Goal: Transaction & Acquisition: Book appointment/travel/reservation

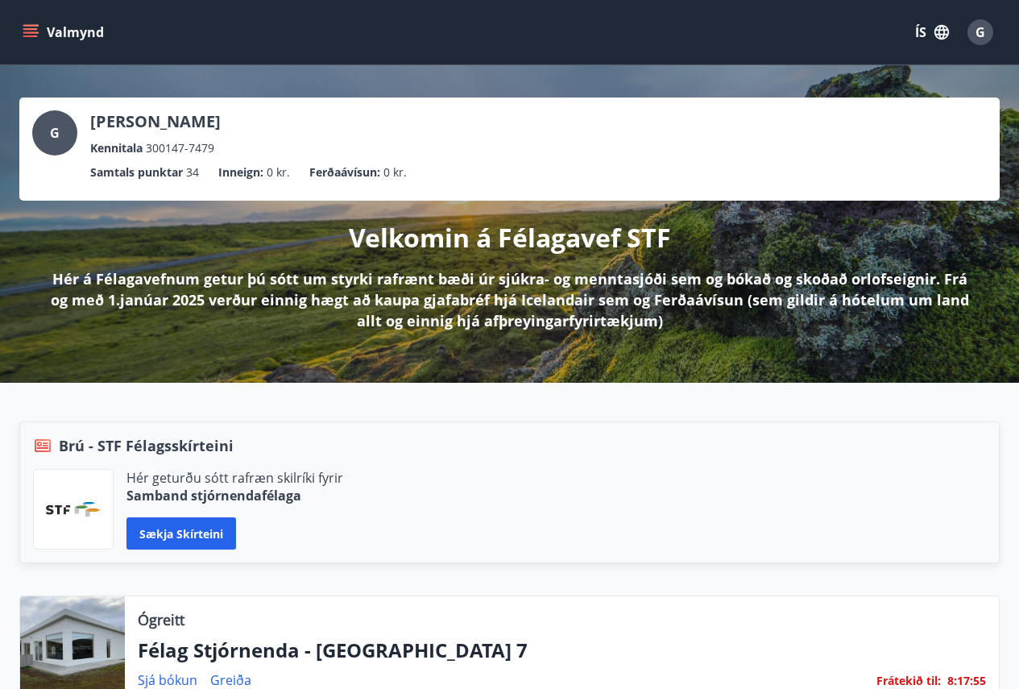
click at [76, 31] on button "Valmynd" at bounding box center [64, 32] width 91 height 29
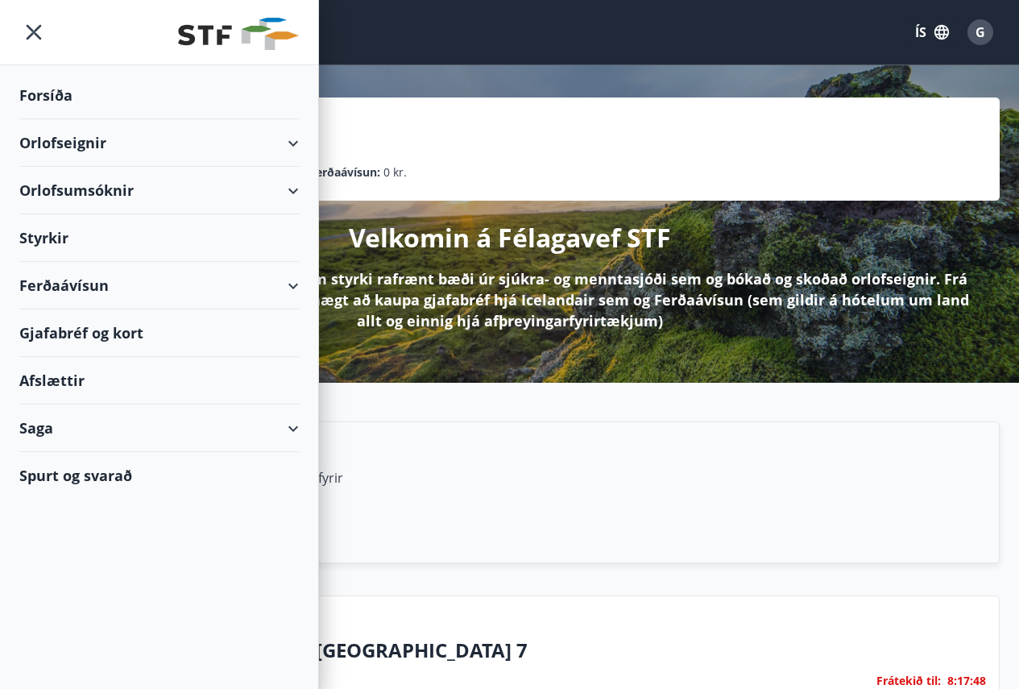
click at [77, 187] on div "Orlofsumsóknir" at bounding box center [159, 191] width 280 height 48
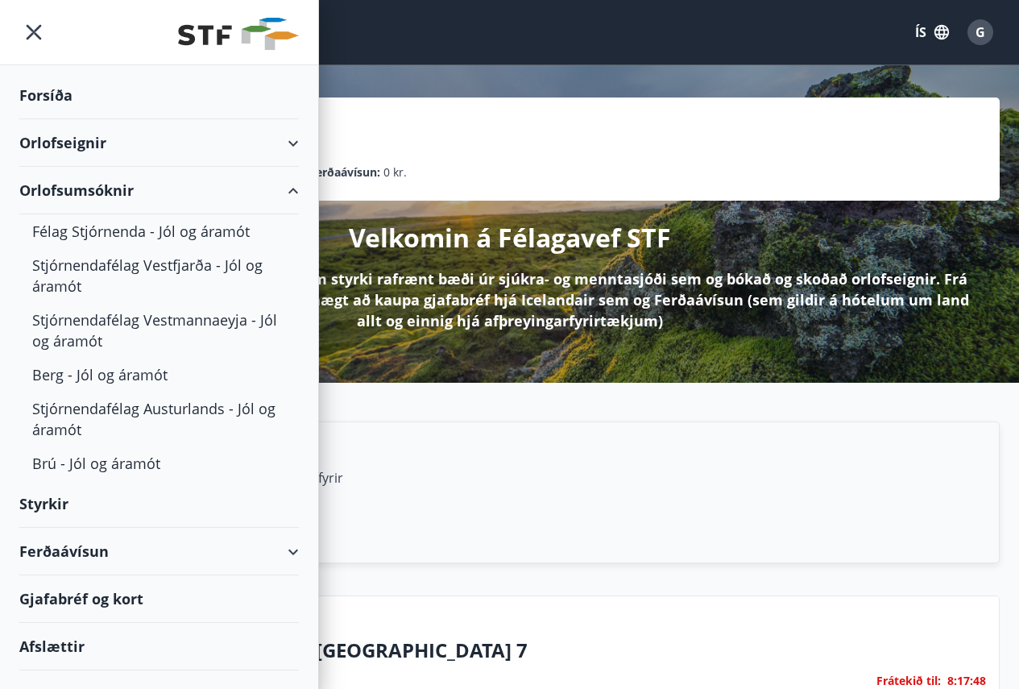
click at [77, 187] on div "Orlofsumsóknir" at bounding box center [159, 191] width 280 height 48
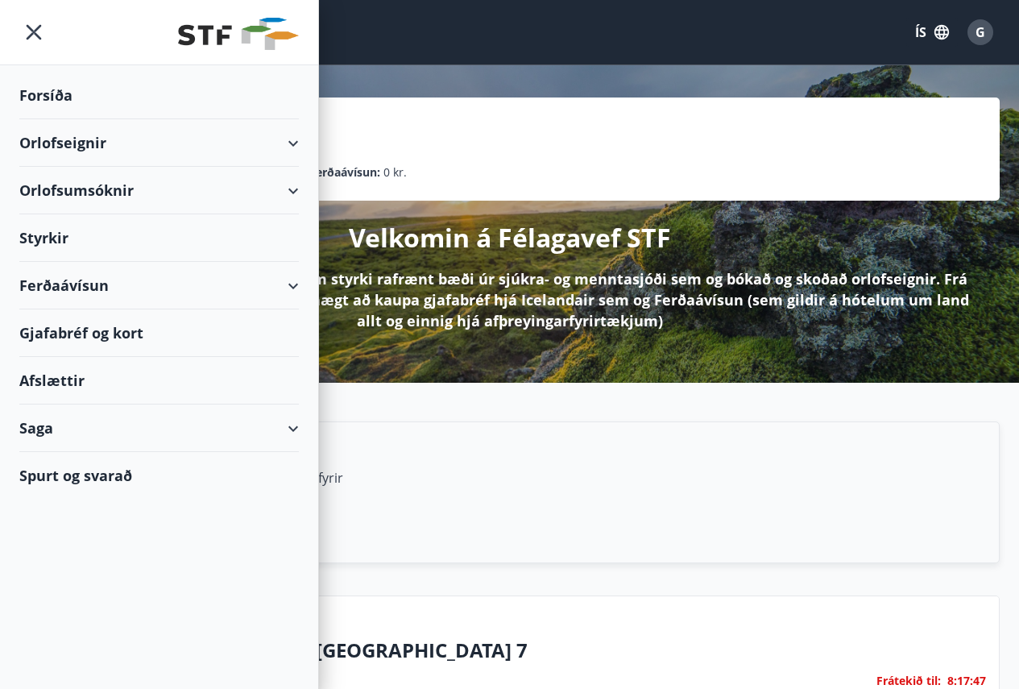
click at [77, 187] on div "Orlofsumsóknir" at bounding box center [159, 191] width 280 height 48
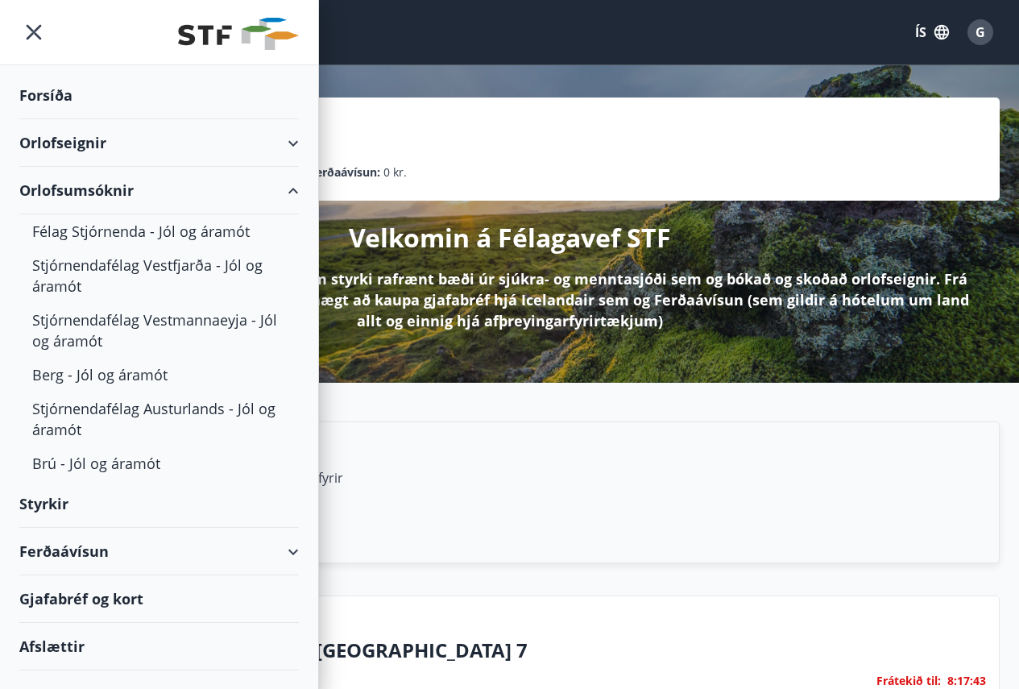
click at [77, 187] on div "Orlofsumsóknir" at bounding box center [159, 191] width 280 height 48
click at [86, 142] on div "Orlofseignir" at bounding box center [159, 143] width 280 height 48
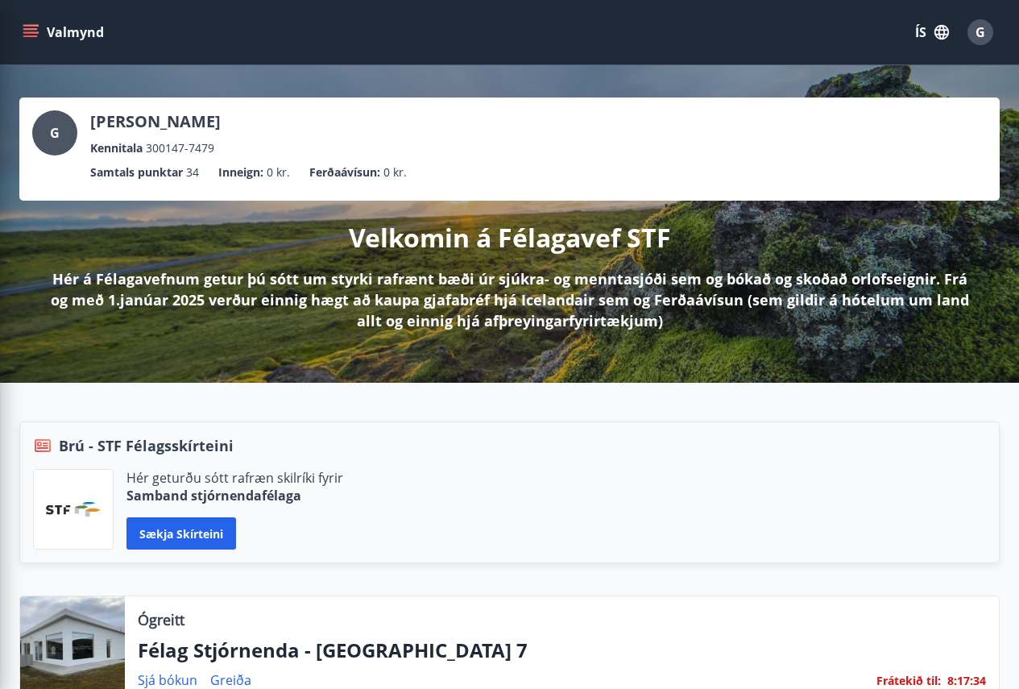
click at [424, 450] on div "Brú - STF Félagsskírteini" at bounding box center [509, 445] width 953 height 21
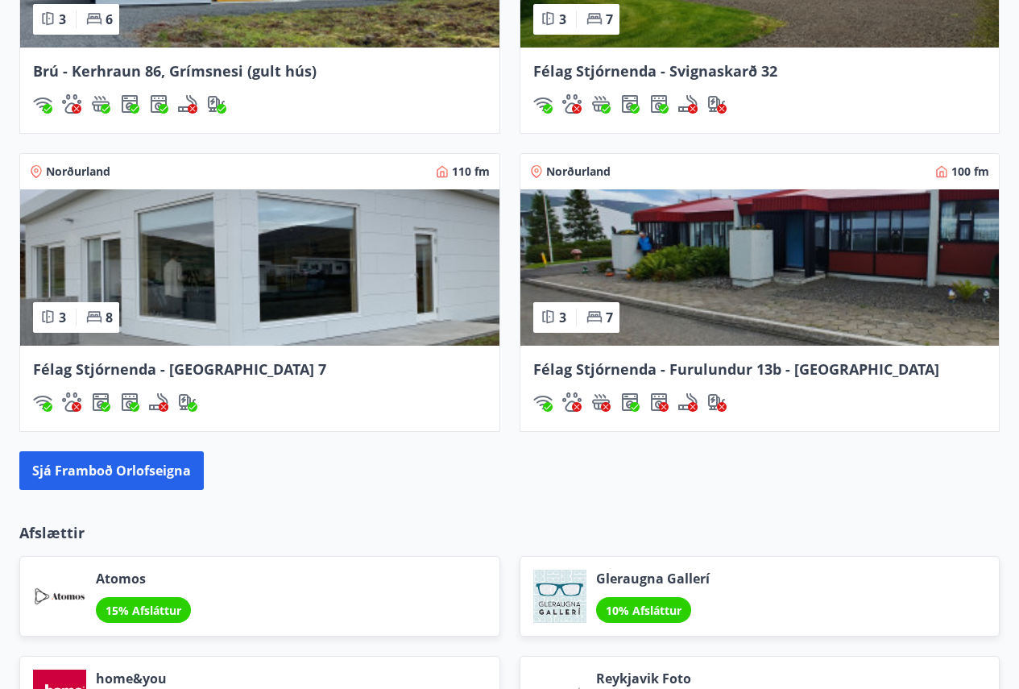
scroll to position [2384, 0]
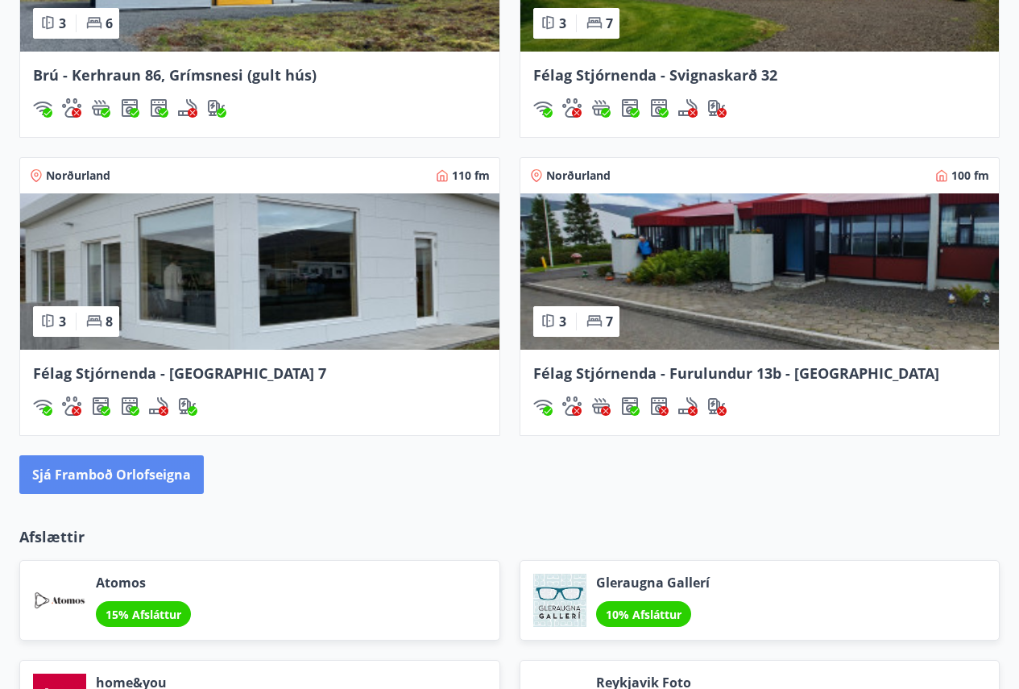
click at [133, 479] on button "Sjá framboð orlofseigna" at bounding box center [111, 474] width 185 height 39
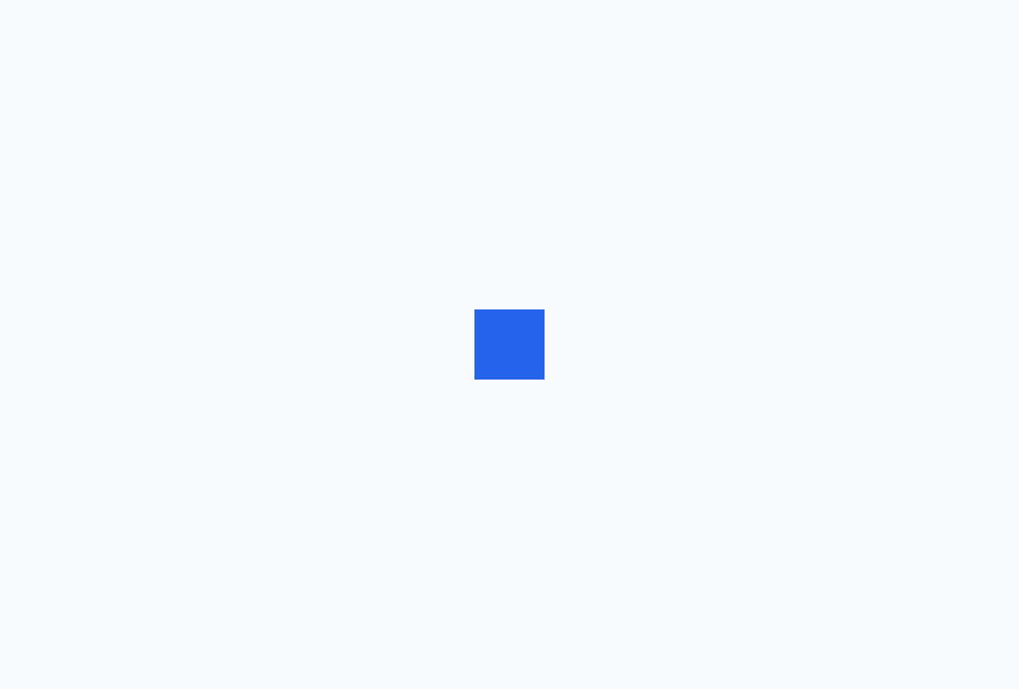
click at [133, 479] on div at bounding box center [509, 344] width 1019 height 689
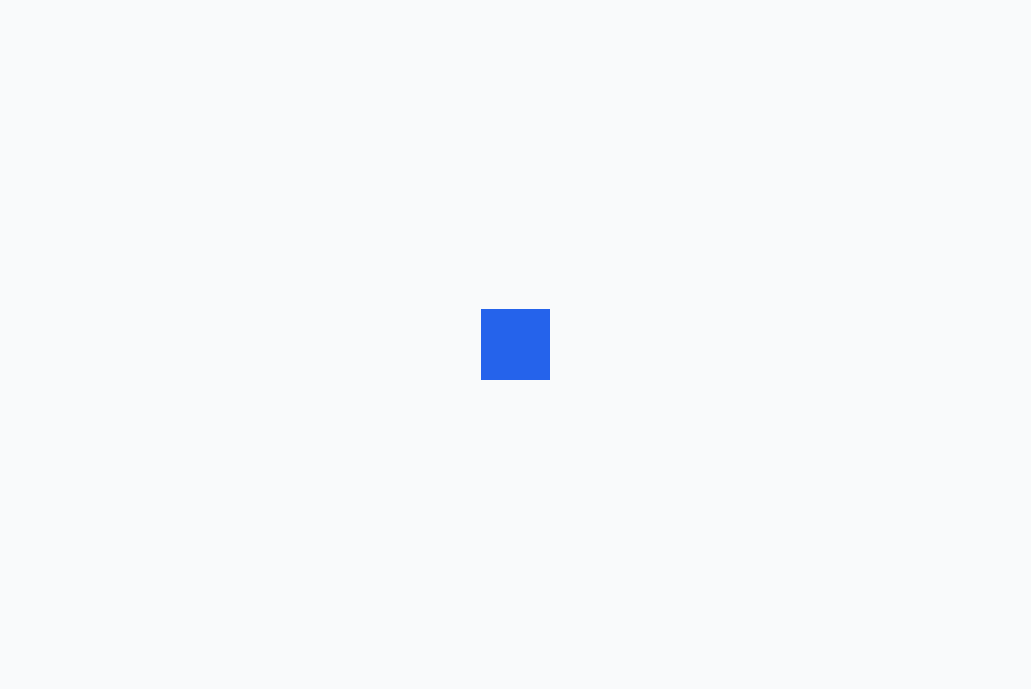
click at [133, 479] on div at bounding box center [515, 344] width 1031 height 689
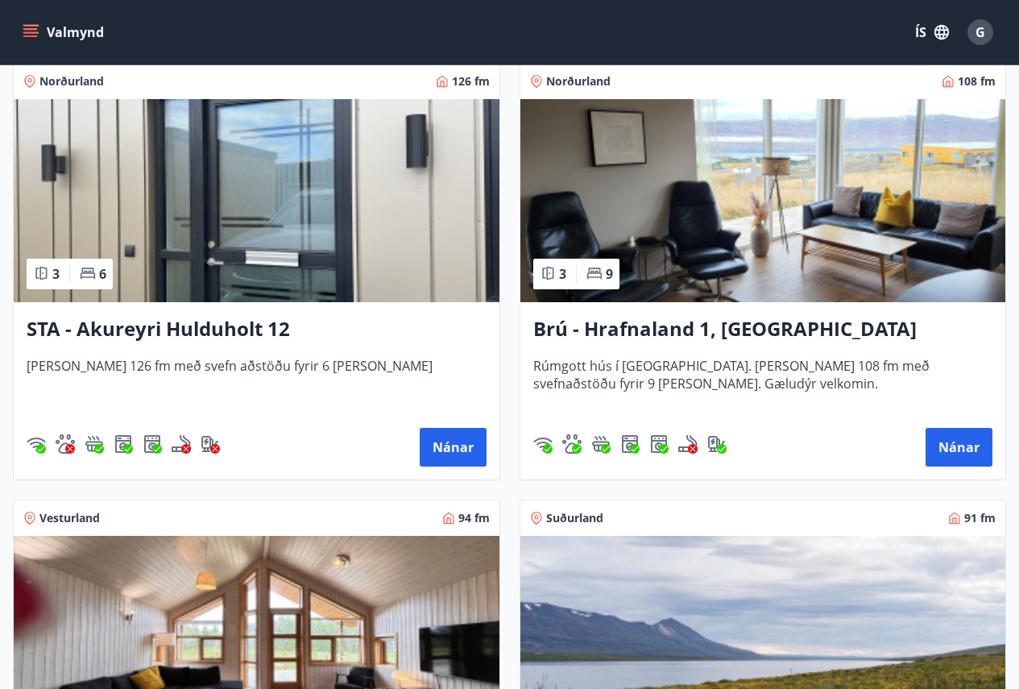
scroll to position [1141, 0]
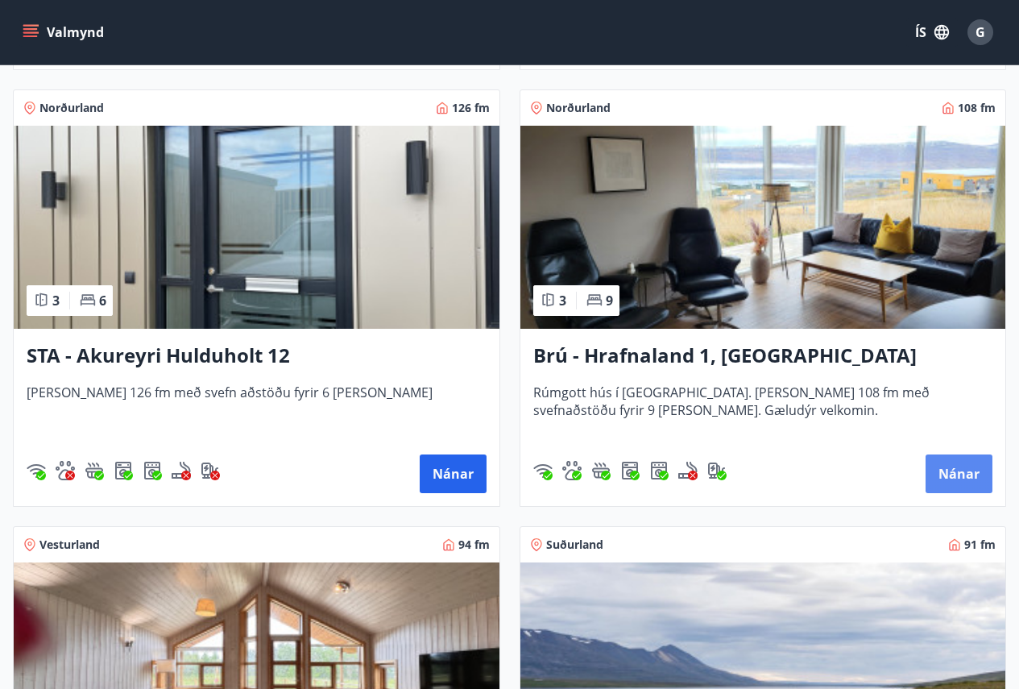
click at [961, 480] on button "Nánar" at bounding box center [959, 473] width 67 height 39
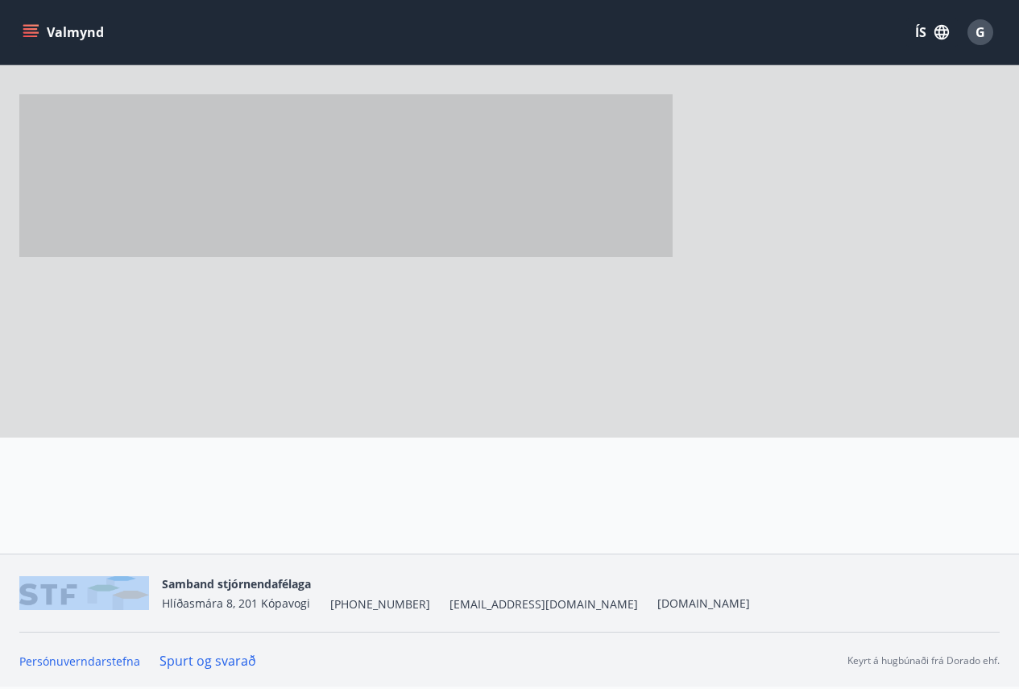
click at [961, 479] on div at bounding box center [833, 496] width 334 height 116
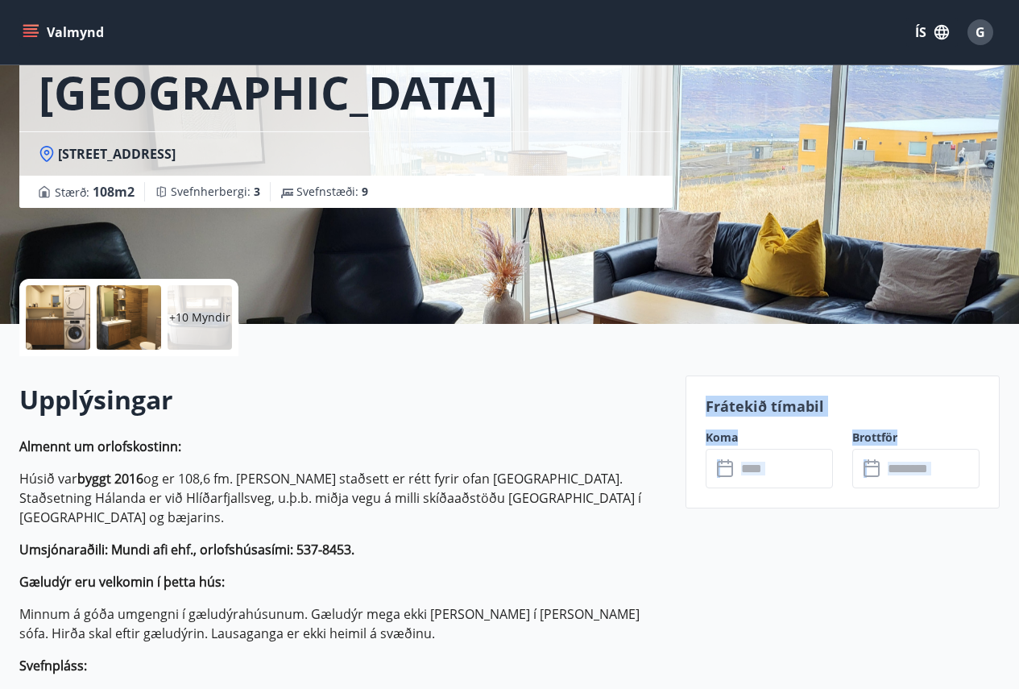
scroll to position [161, 0]
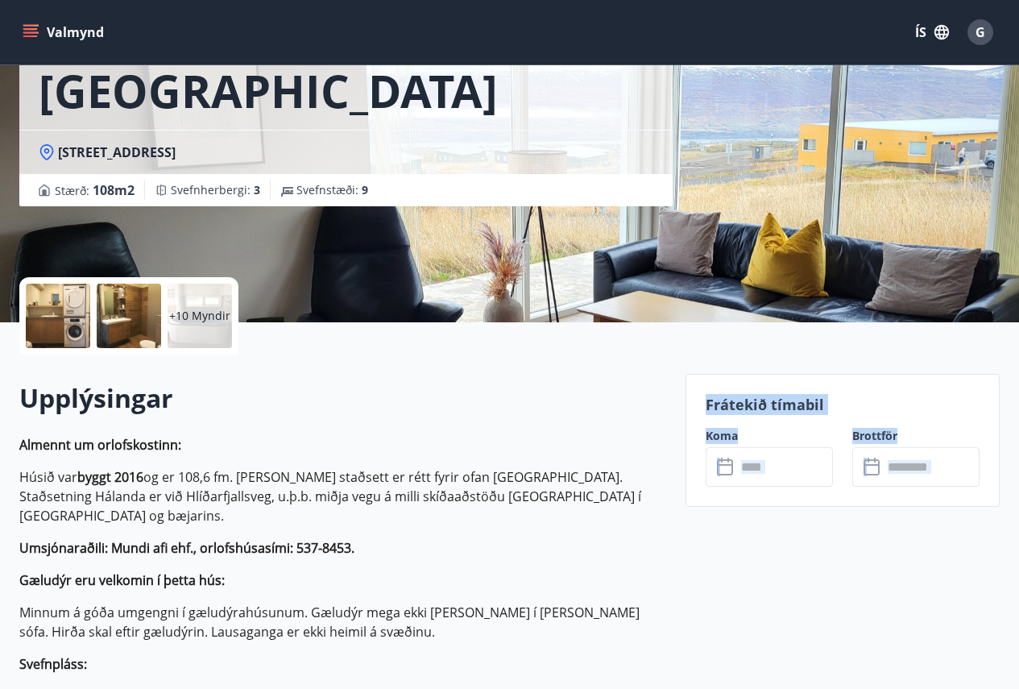
click at [758, 475] on input "text" at bounding box center [784, 466] width 97 height 39
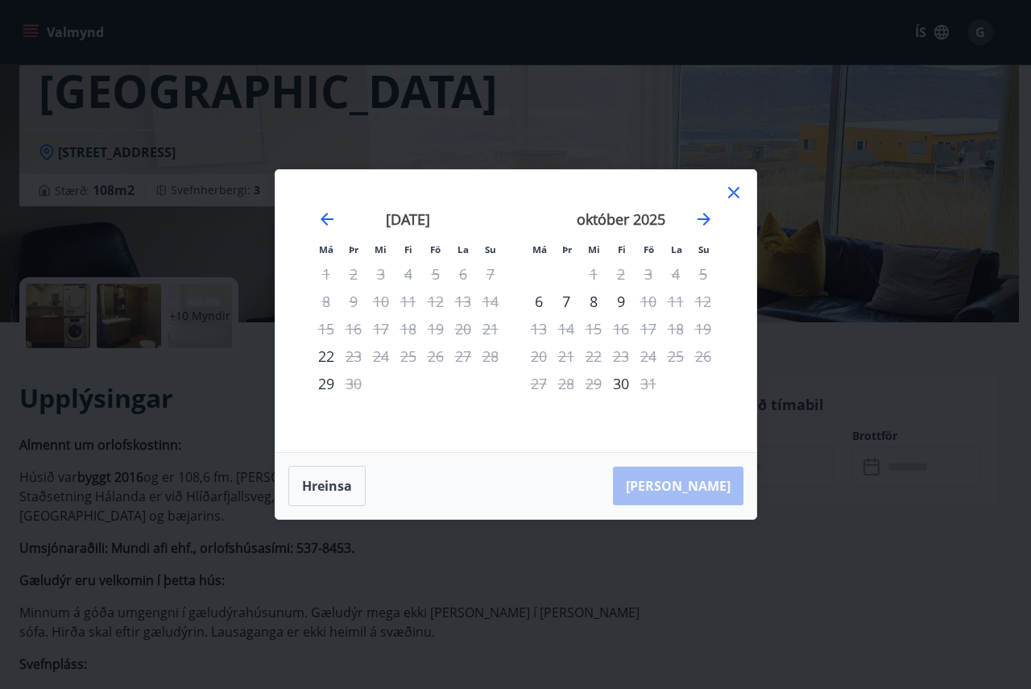
click at [734, 190] on icon at bounding box center [733, 192] width 19 height 19
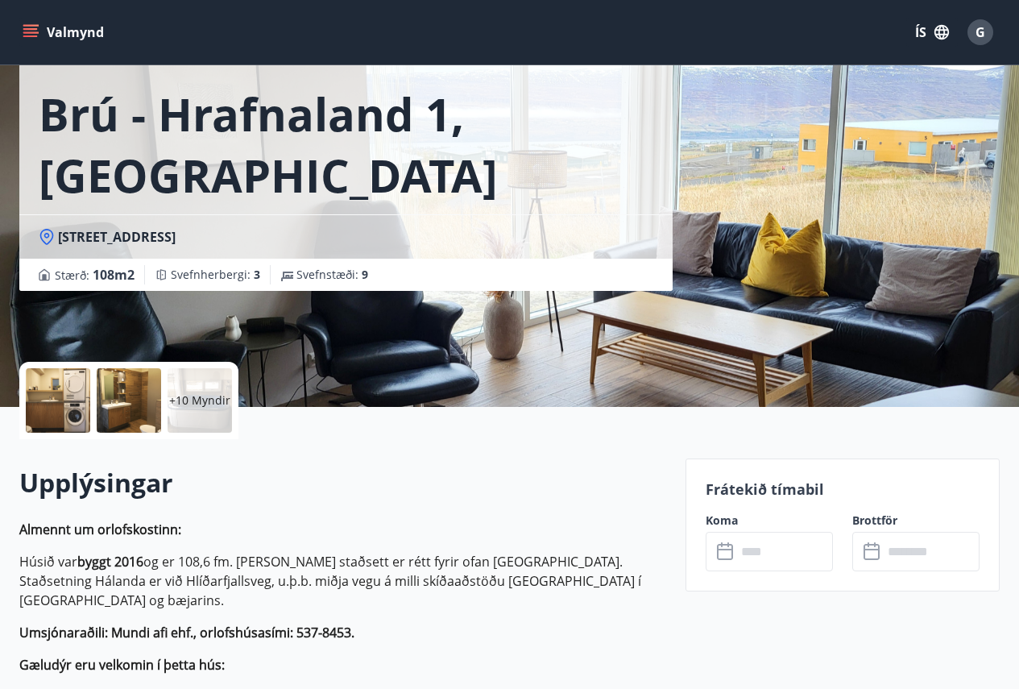
scroll to position [0, 0]
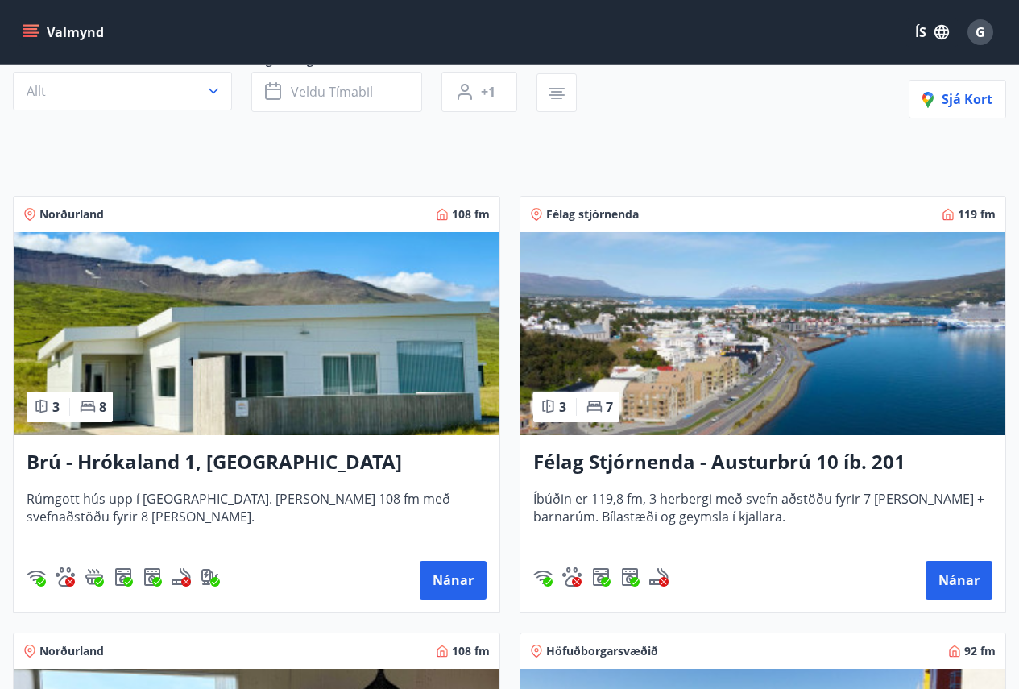
scroll to position [242, 0]
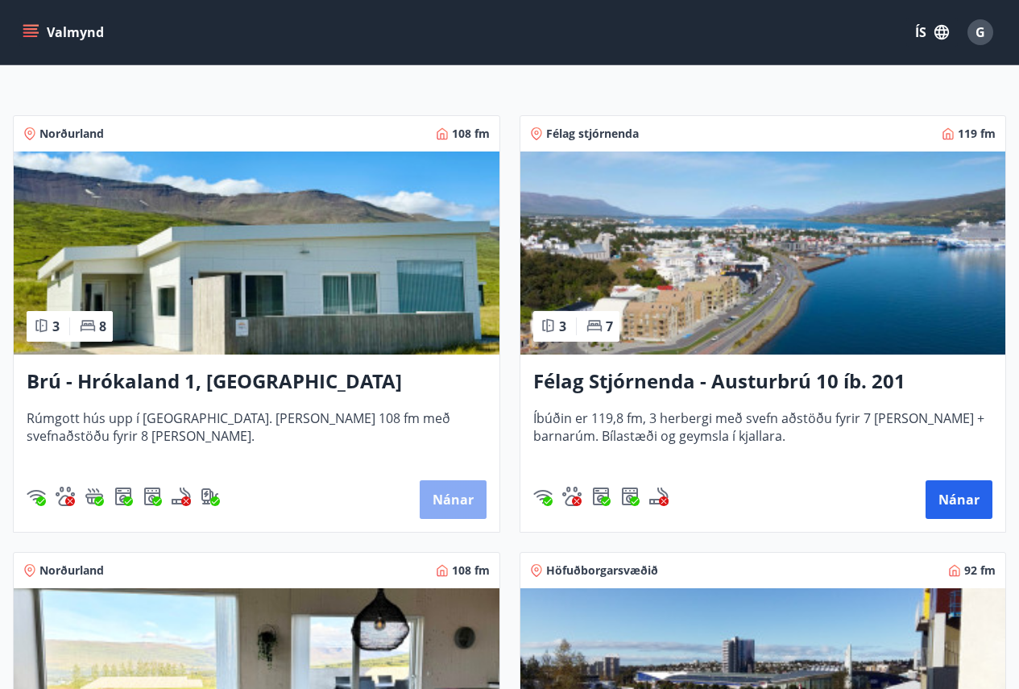
click at [467, 496] on button "Nánar" at bounding box center [453, 499] width 67 height 39
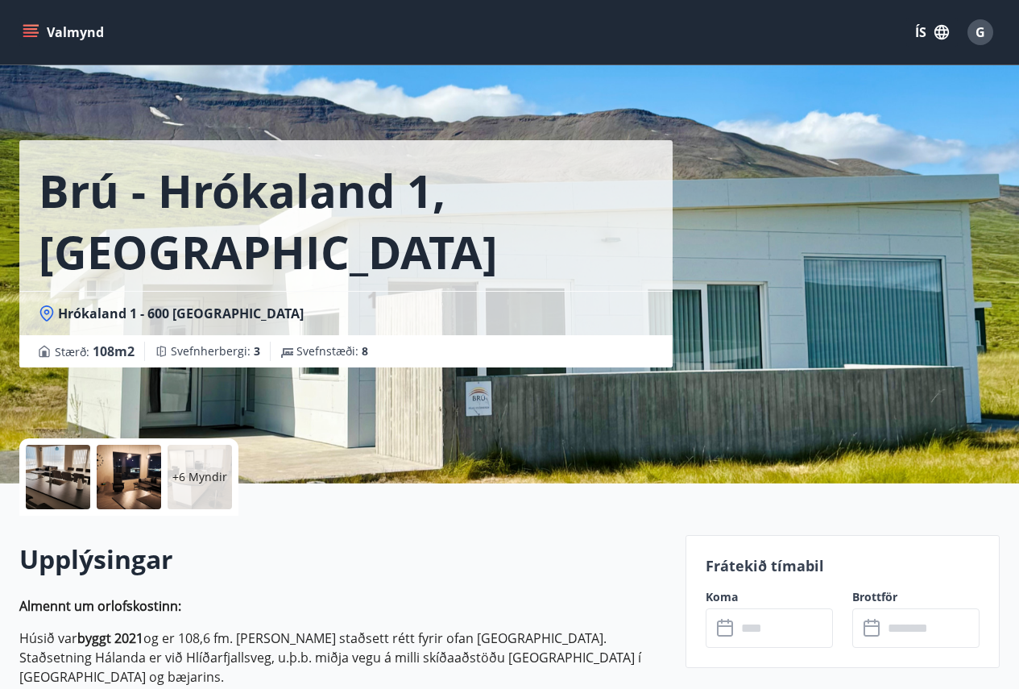
click at [728, 629] on icon at bounding box center [726, 628] width 19 height 19
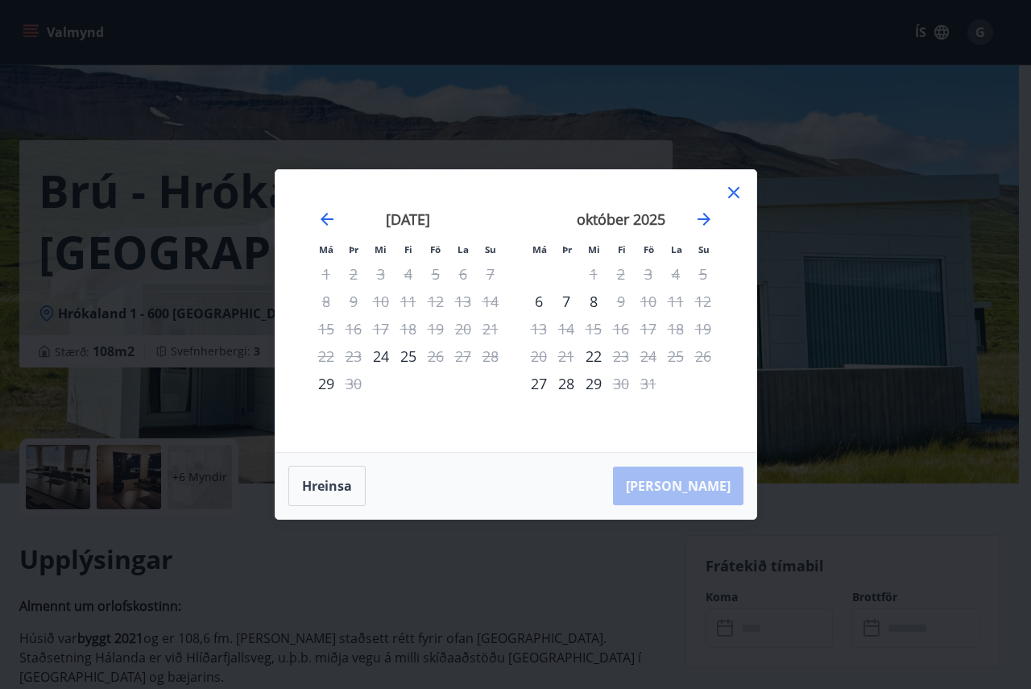
click at [732, 193] on icon at bounding box center [733, 192] width 19 height 19
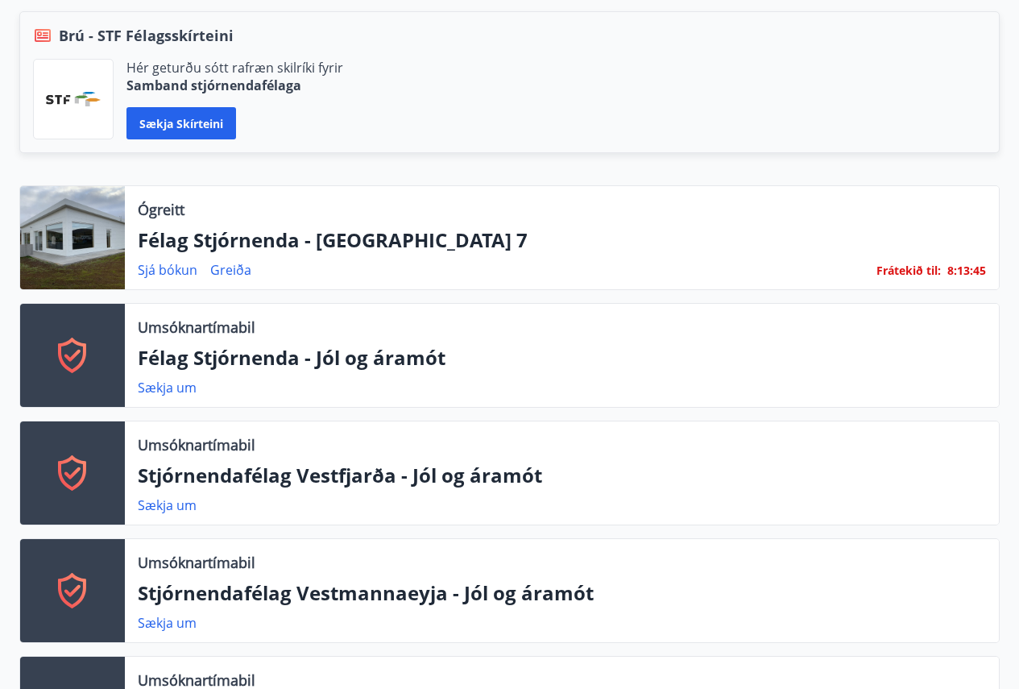
scroll to position [338, 0]
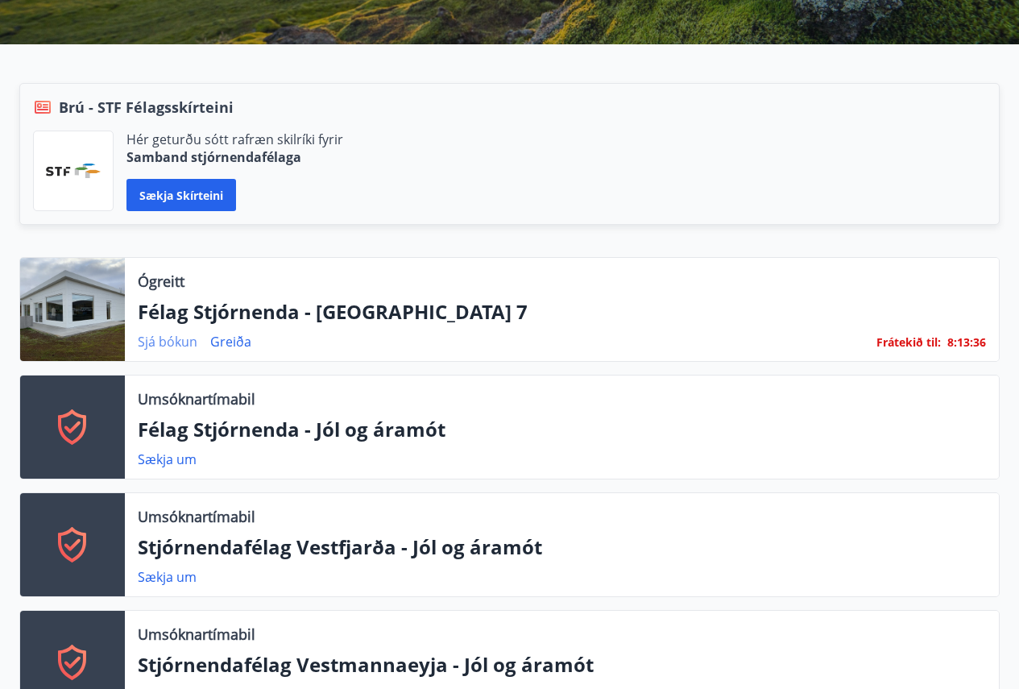
click at [180, 344] on link "Sjá bókun" at bounding box center [168, 342] width 60 height 18
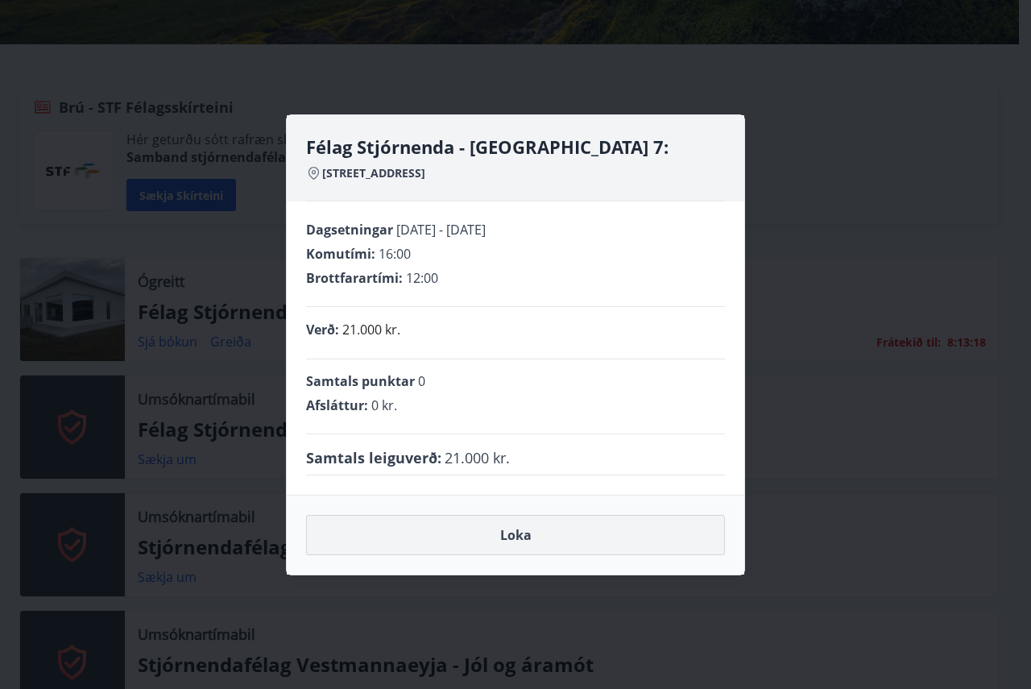
click at [509, 529] on button "Loka" at bounding box center [515, 535] width 419 height 40
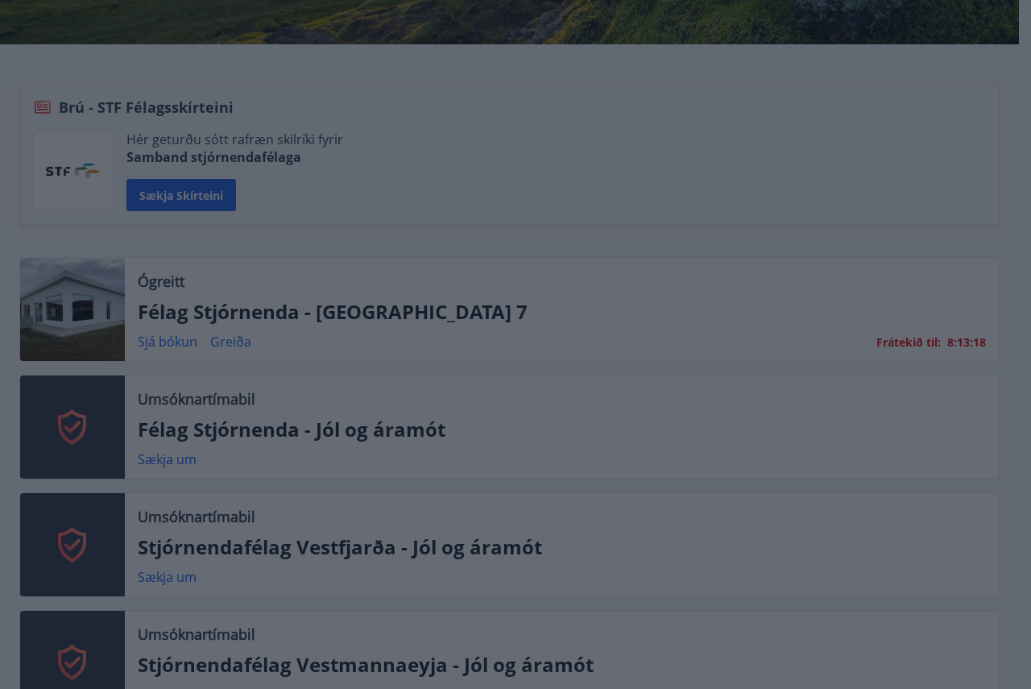
click at [512, 527] on button "Loka" at bounding box center [515, 535] width 419 height 40
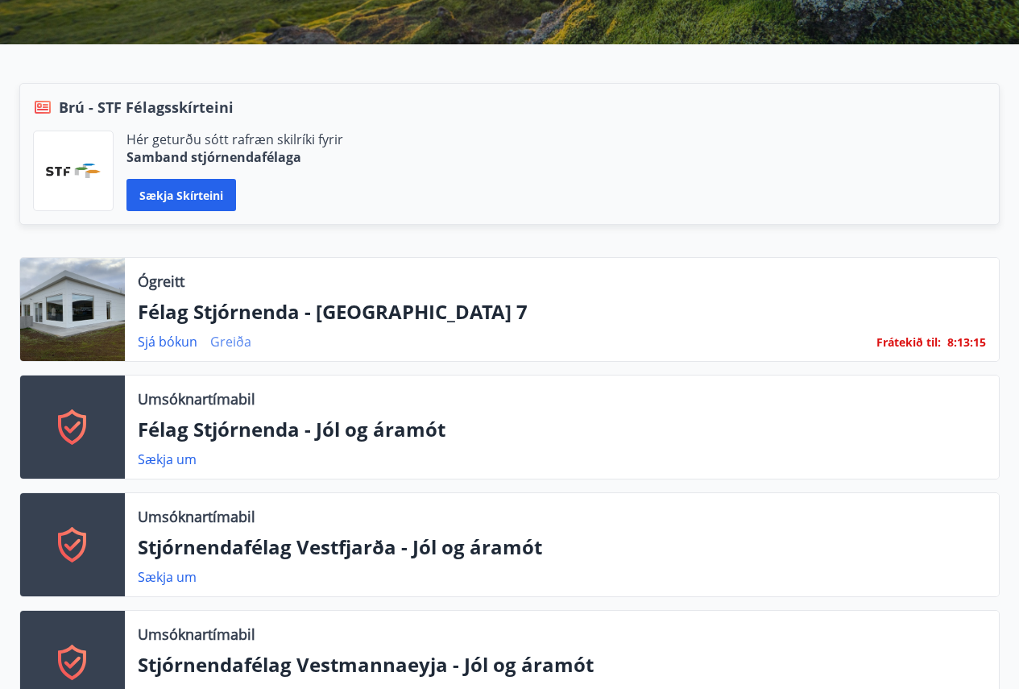
click at [229, 341] on link "Greiða" at bounding box center [230, 342] width 41 height 18
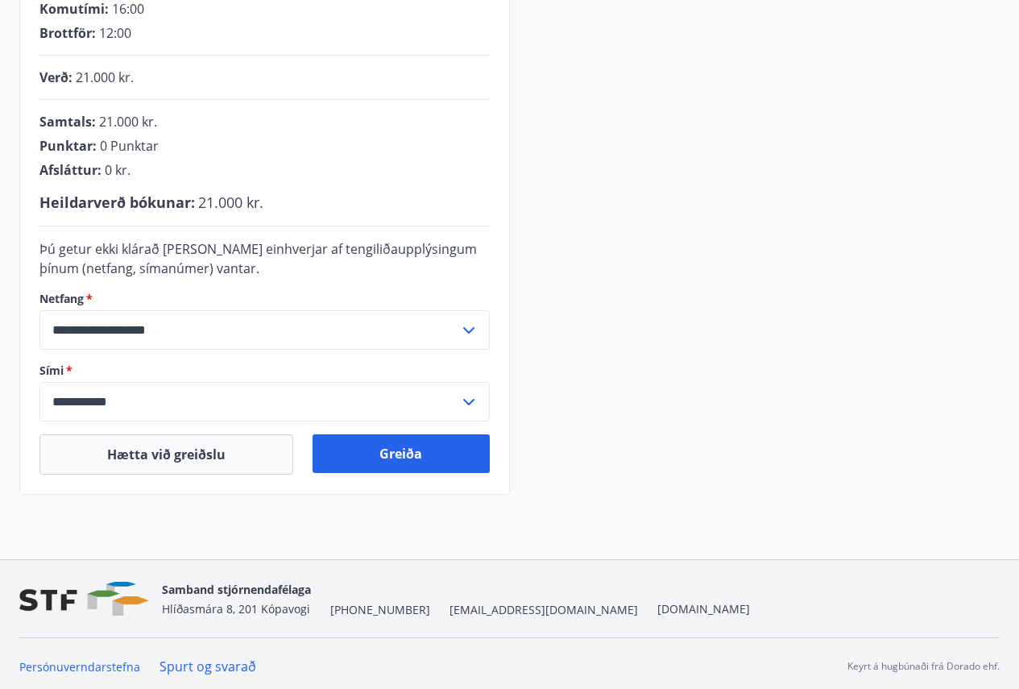
scroll to position [356, 0]
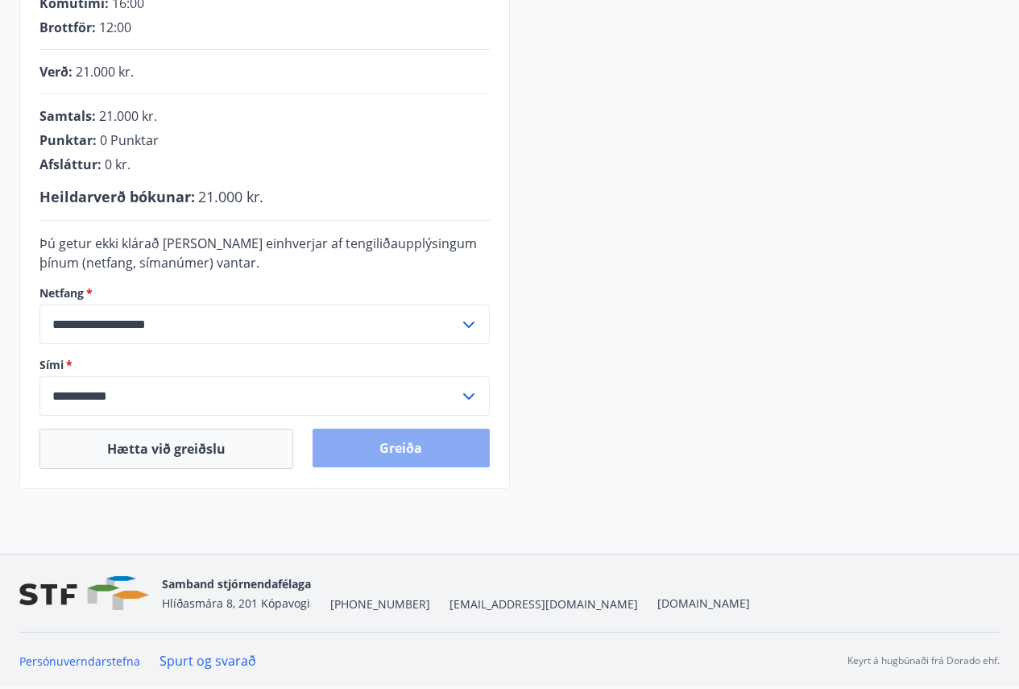
click at [396, 449] on button "Greiða" at bounding box center [401, 448] width 176 height 39
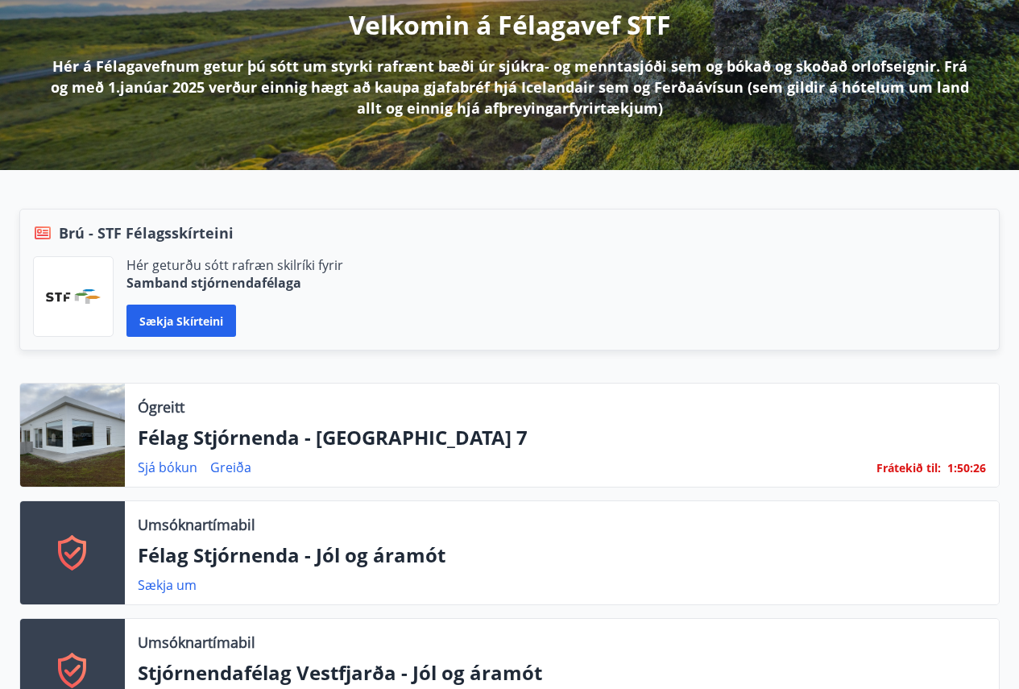
scroll to position [242, 0]
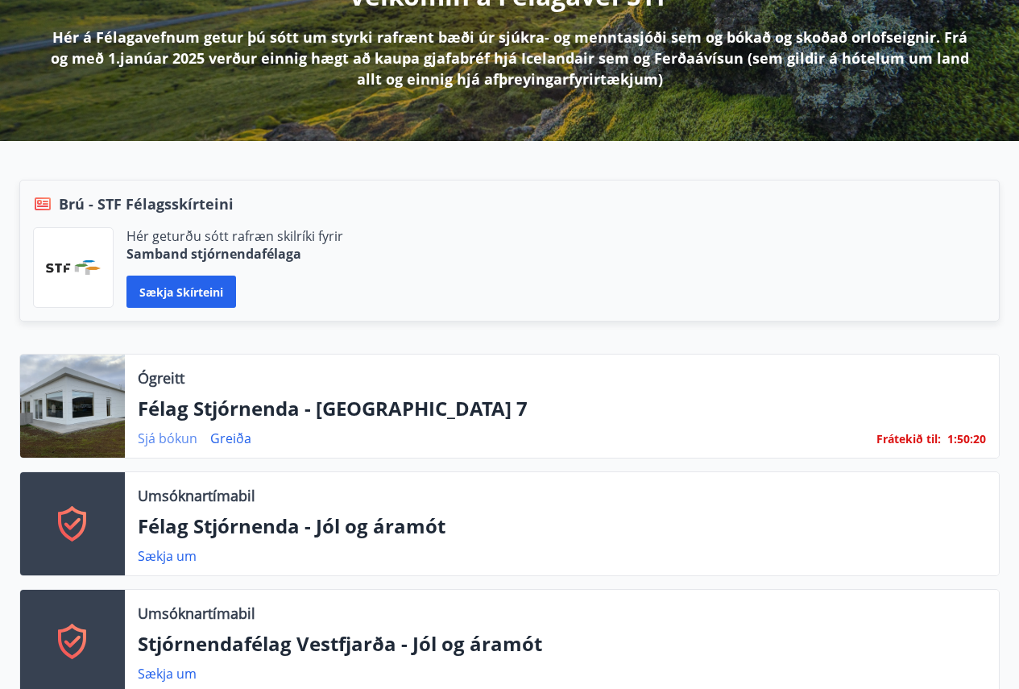
click at [158, 440] on link "Sjá bókun" at bounding box center [168, 438] width 60 height 18
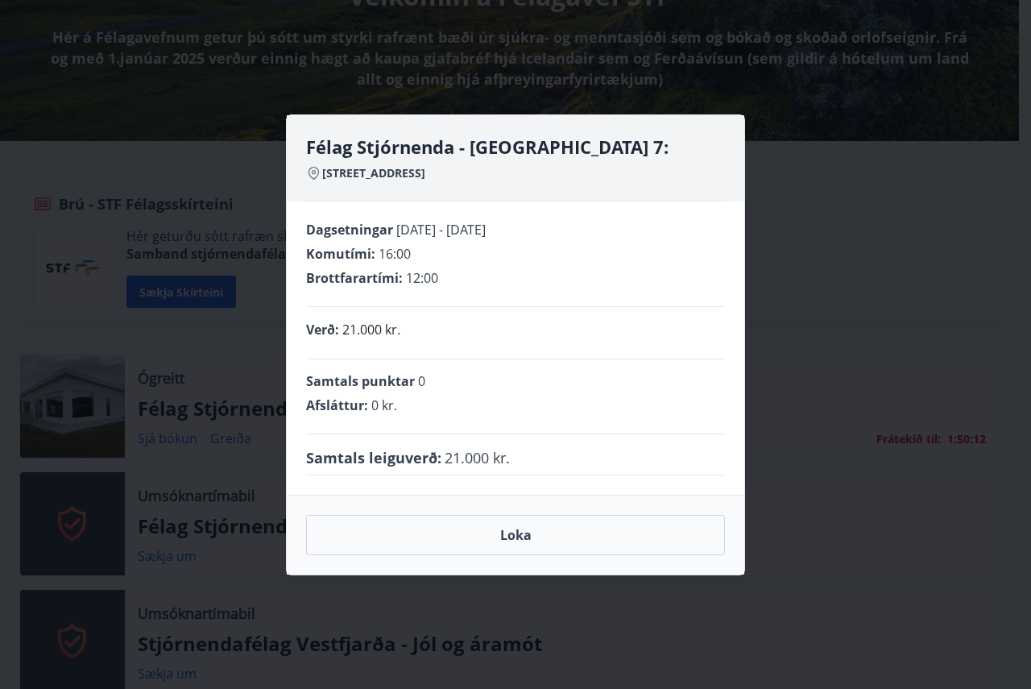
click at [812, 380] on div "Félag Stjórnenda - Hvassaland 7: Hvassalandi 7, 601 Akureyri Dagsetningar 23.09…" at bounding box center [515, 344] width 1031 height 689
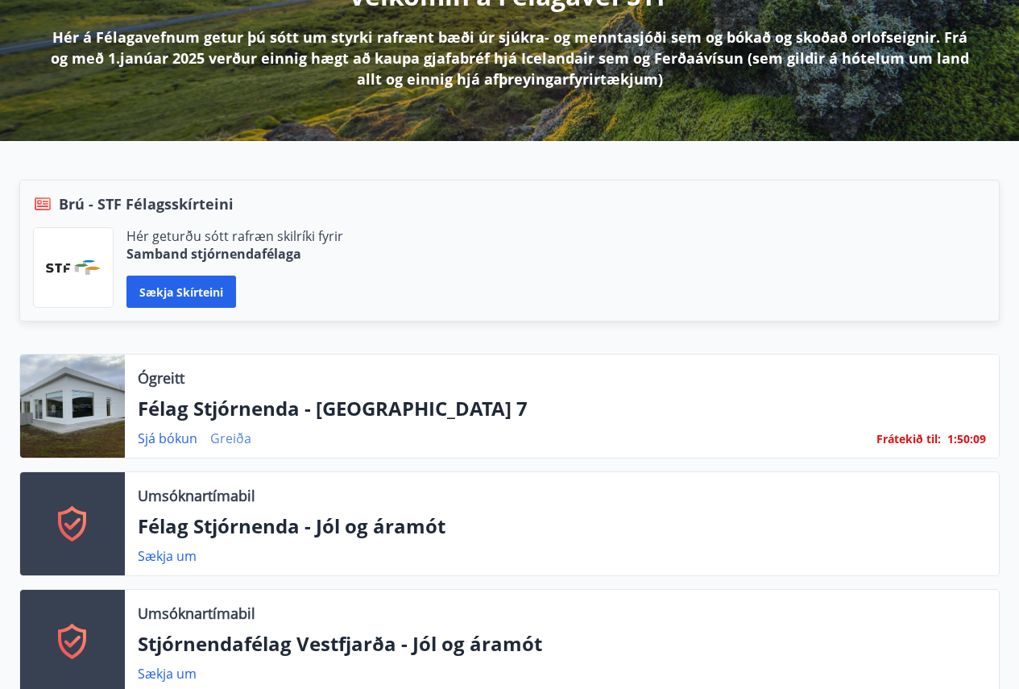
click at [237, 442] on link "Greiða" at bounding box center [230, 438] width 41 height 18
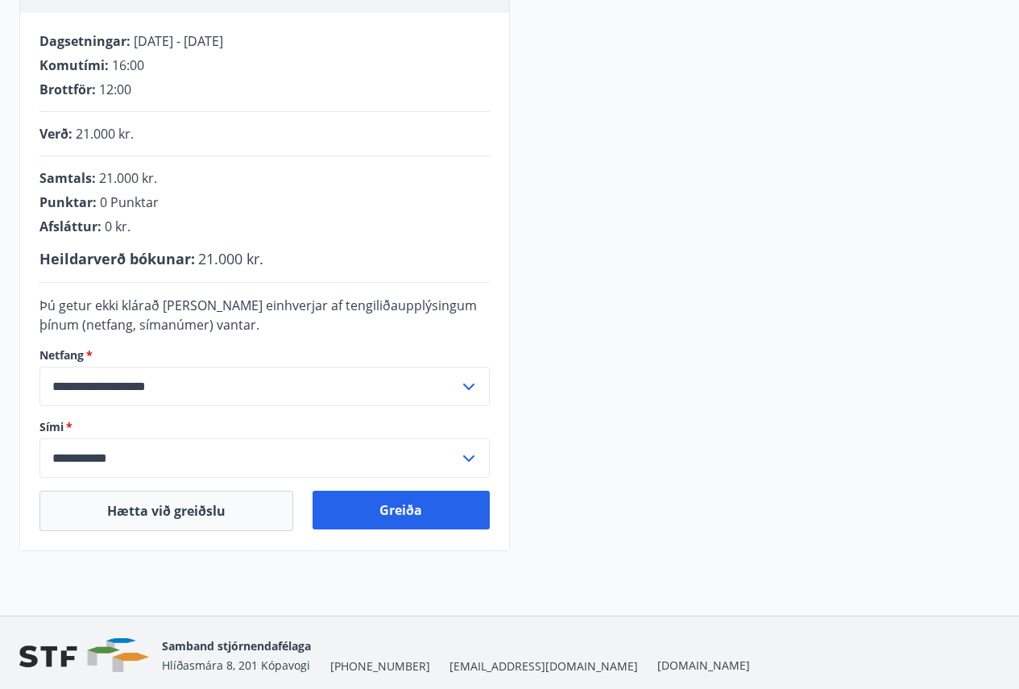
scroll to position [322, 0]
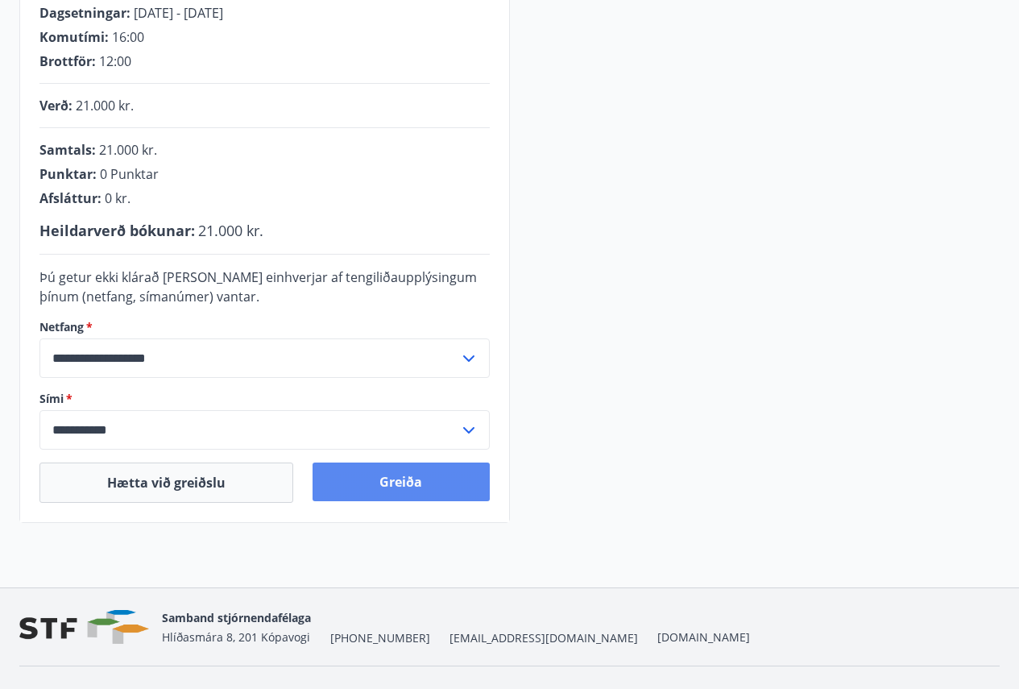
click at [392, 469] on button "Greiða" at bounding box center [401, 482] width 176 height 39
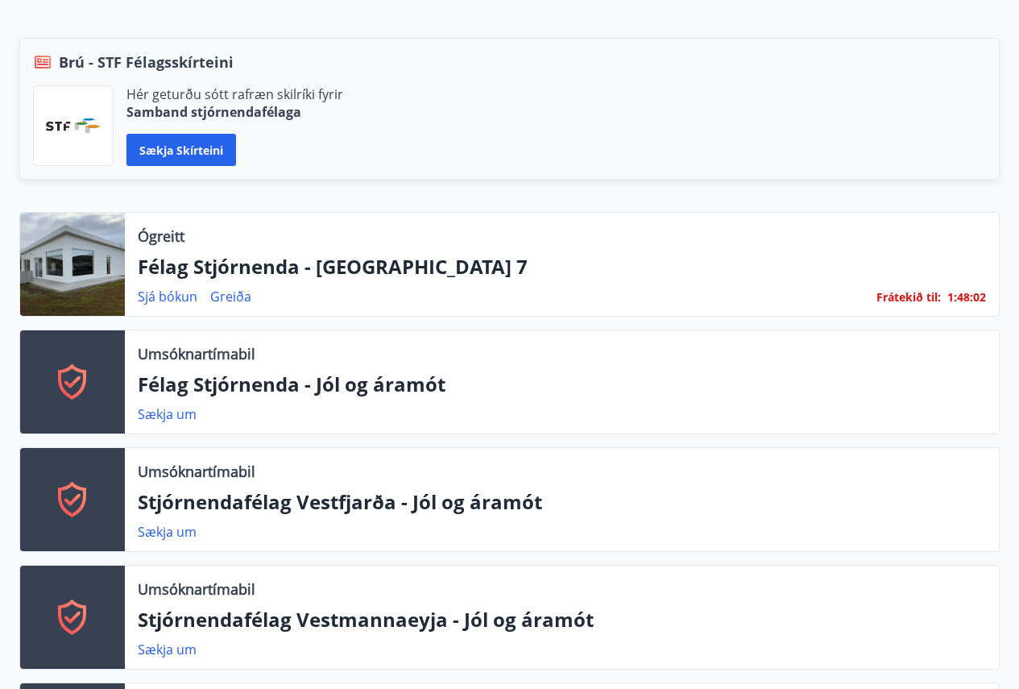
scroll to position [403, 0]
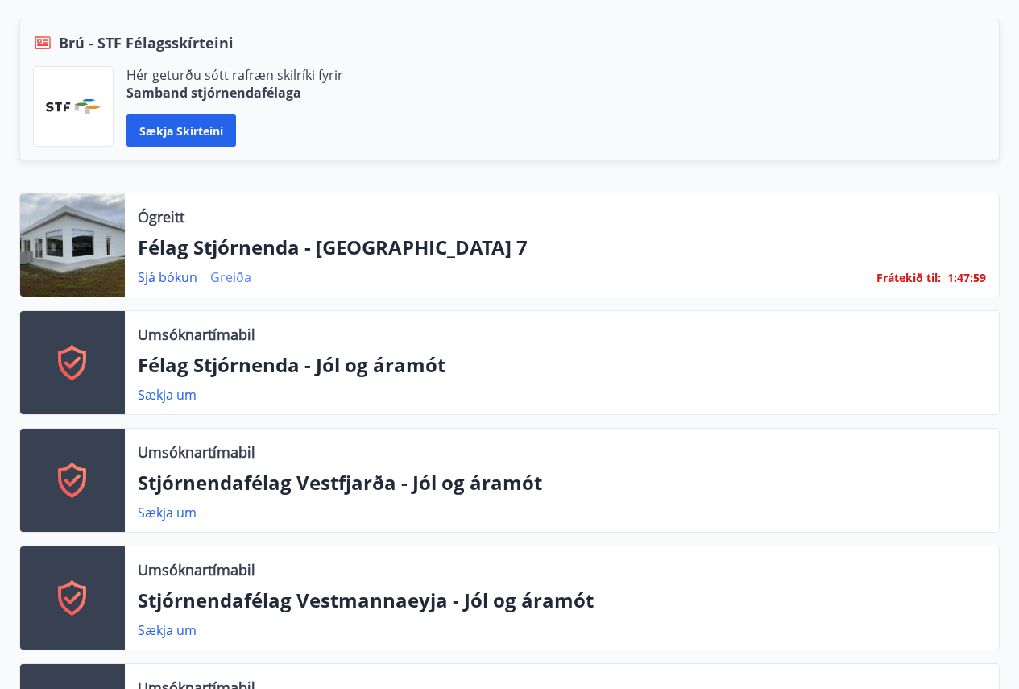
click at [222, 277] on link "Greiða" at bounding box center [230, 277] width 41 height 18
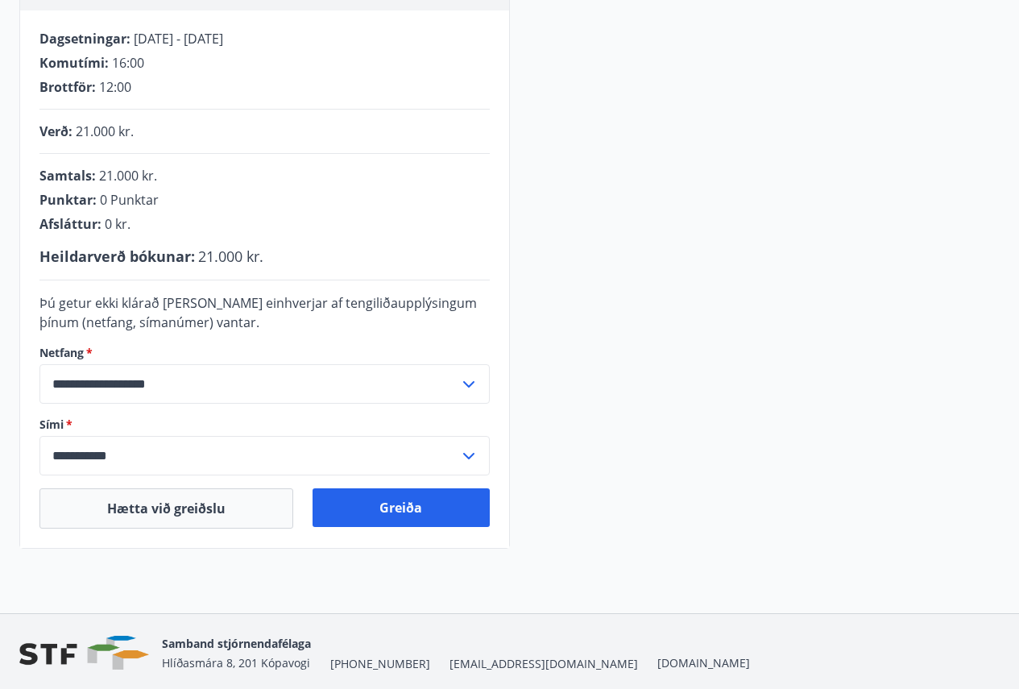
scroll to position [356, 0]
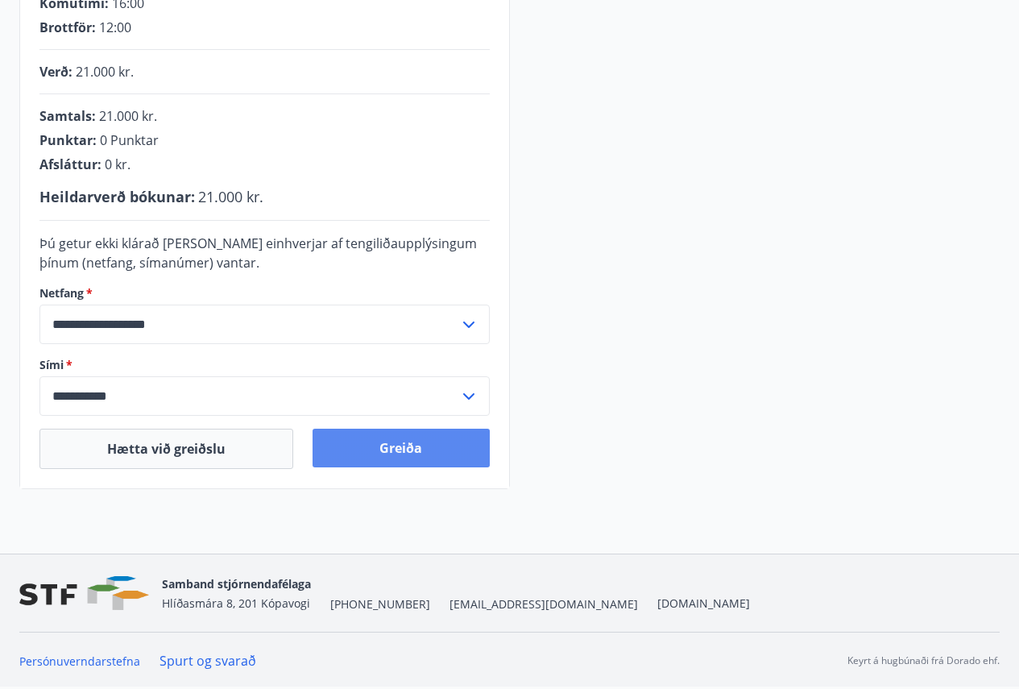
click at [408, 442] on button "Greiða" at bounding box center [401, 448] width 176 height 39
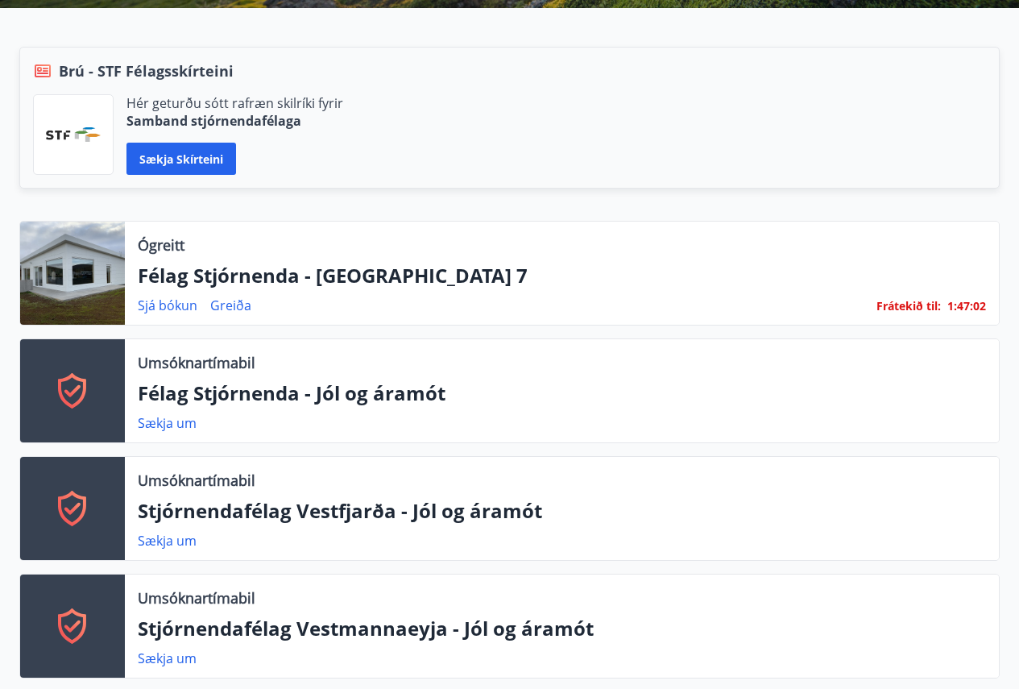
scroll to position [403, 0]
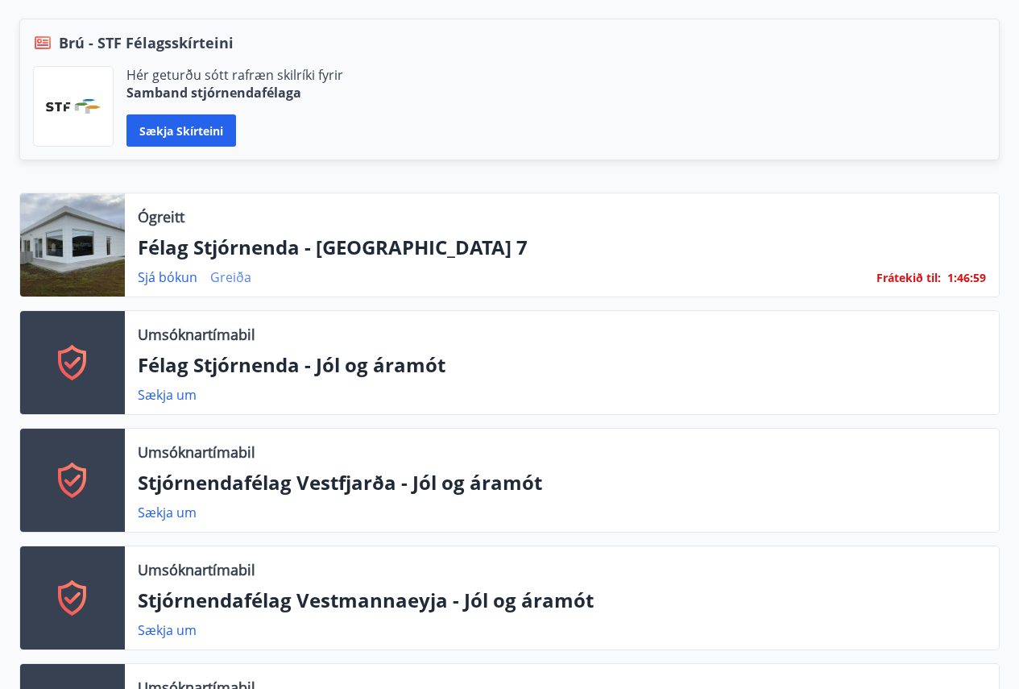
click at [226, 279] on link "Greiða" at bounding box center [230, 277] width 41 height 18
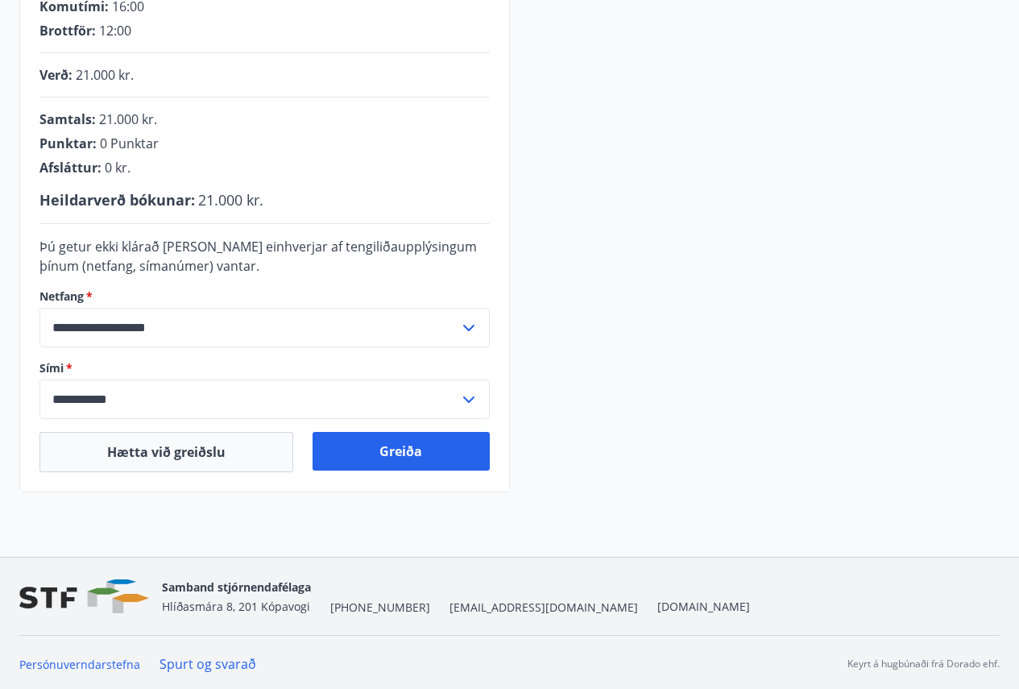
scroll to position [356, 0]
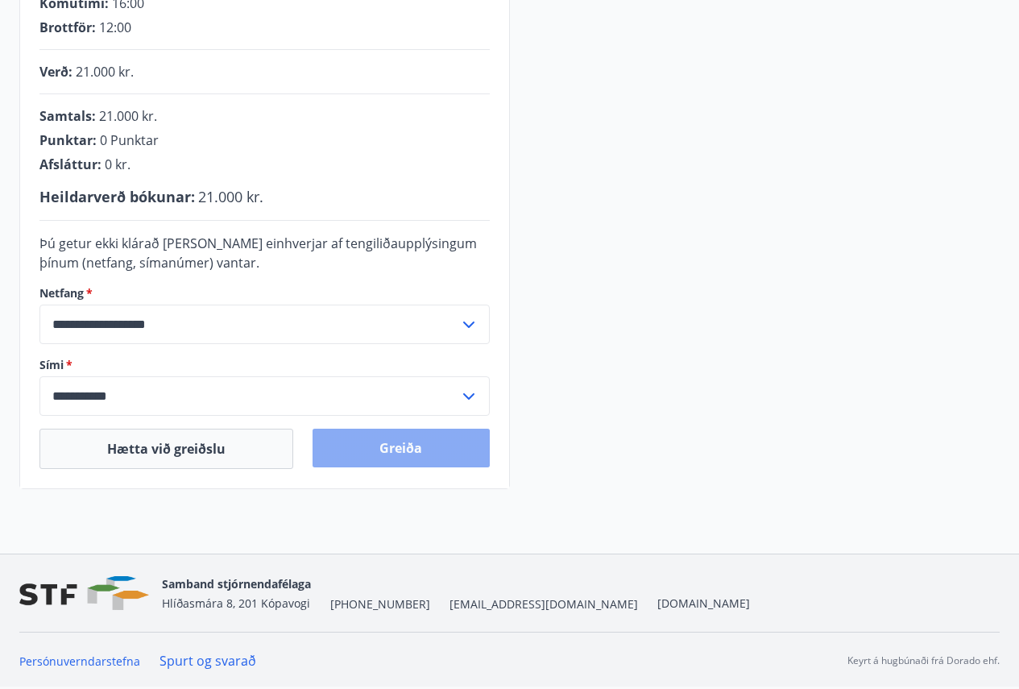
click at [407, 446] on button "Greiða" at bounding box center [401, 448] width 176 height 39
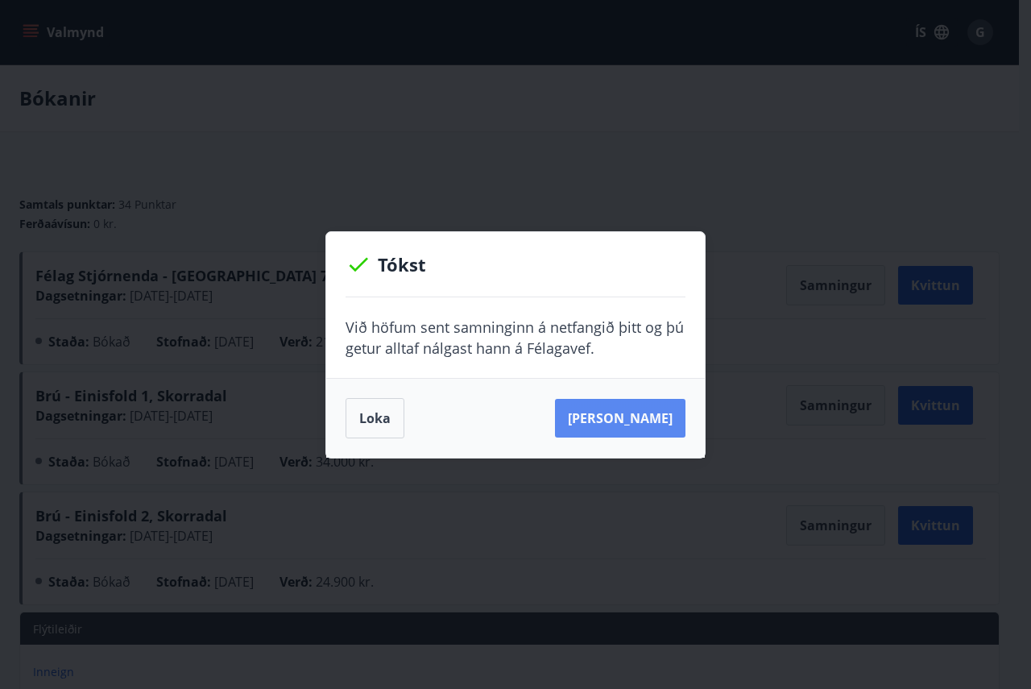
click at [647, 414] on button "[PERSON_NAME]" at bounding box center [620, 418] width 131 height 39
click at [463, 96] on div "Tókst Við höfum sent samninginn á netfangið þitt og þú getur alltaf nálgast [PE…" at bounding box center [515, 344] width 1031 height 689
